Goal: Information Seeking & Learning: Find specific fact

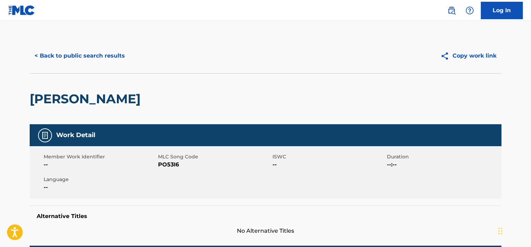
click at [115, 60] on button "< Back to public search results" at bounding box center [80, 55] width 100 height 17
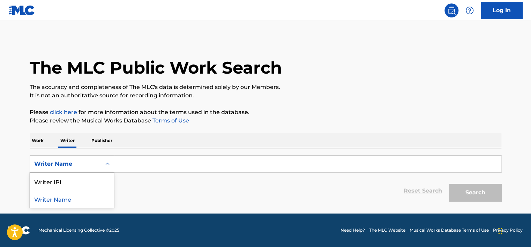
click at [50, 166] on div "Writer Name" at bounding box center [65, 164] width 63 height 8
click at [35, 139] on p "Work" at bounding box center [38, 140] width 16 height 15
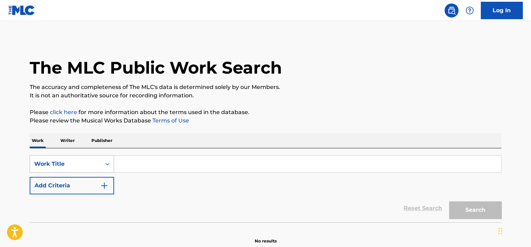
scroll to position [31, 0]
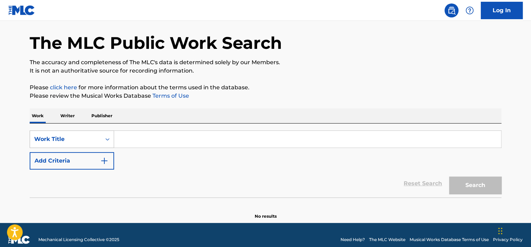
click at [59, 148] on div "Work Title" at bounding box center [72, 138] width 84 height 17
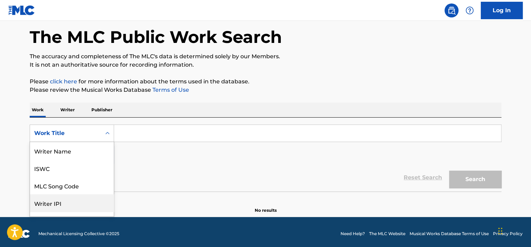
scroll to position [35, 0]
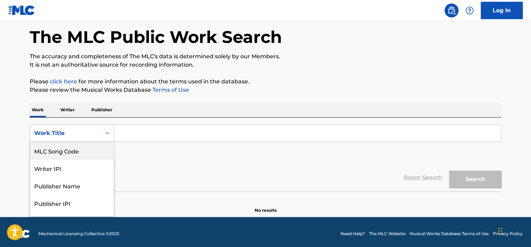
click at [68, 156] on div "MLC Song Code" at bounding box center [72, 150] width 84 height 17
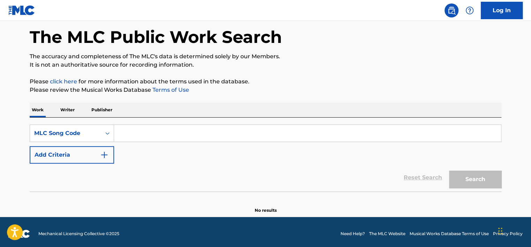
drag, startPoint x: 155, startPoint y: 143, endPoint x: 171, endPoint y: 136, distance: 17.2
click at [171, 136] on input "Search Form" at bounding box center [307, 133] width 387 height 17
paste input "SC3C7V"
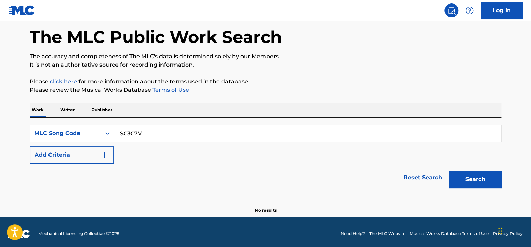
type input "SC3C7V"
drag, startPoint x: 490, startPoint y: 178, endPoint x: 485, endPoint y: 178, distance: 4.5
click at [490, 178] on button "Search" at bounding box center [475, 179] width 52 height 17
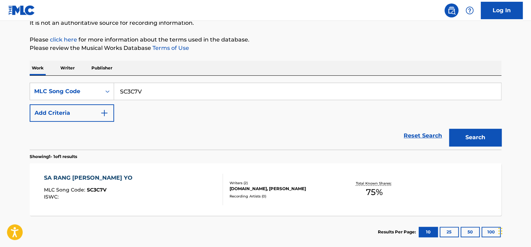
scroll to position [100, 0]
